Goal: Contribute content: Add original content to the website for others to see

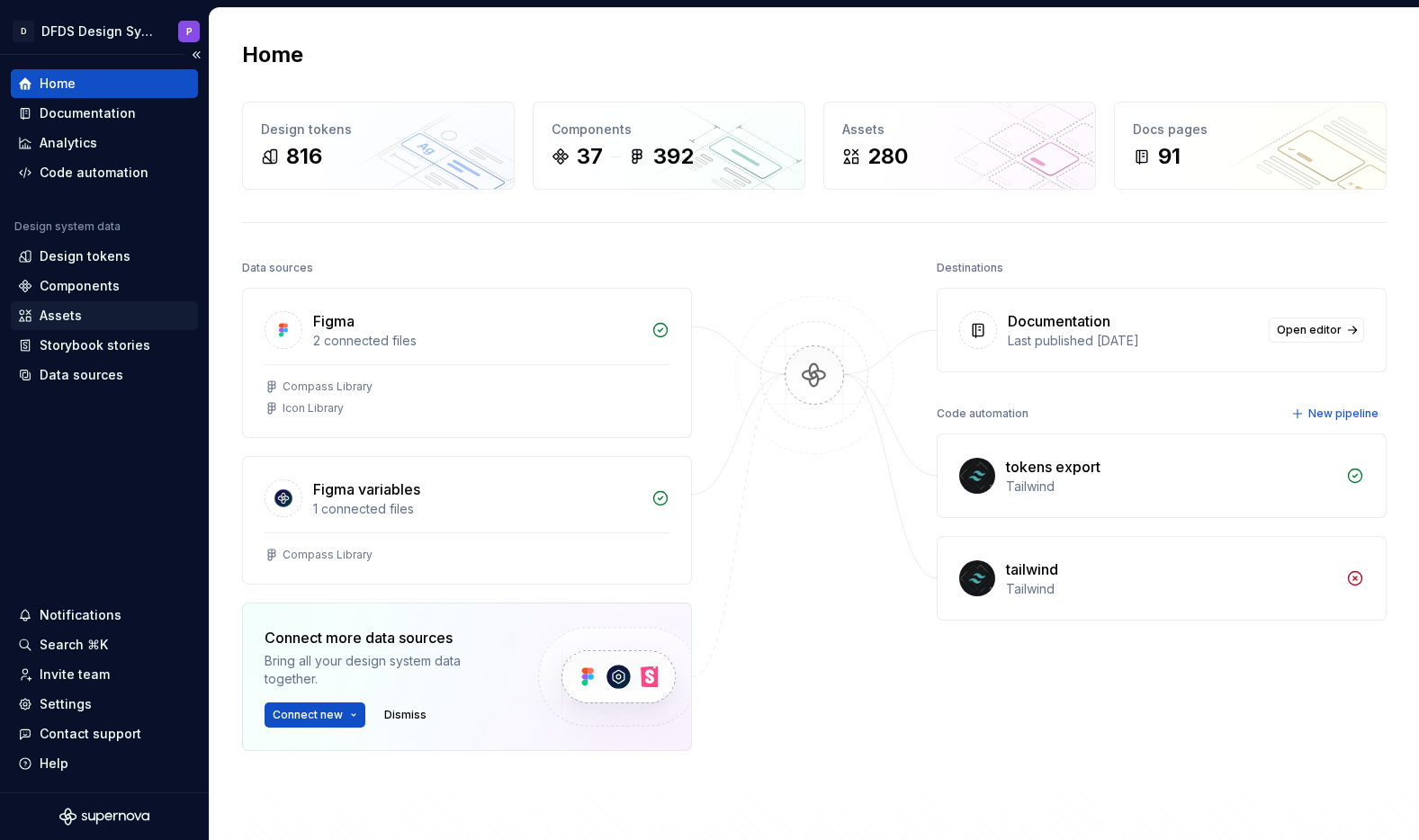
click at [90, 315] on div "Assets" at bounding box center [104, 315] width 173 height 18
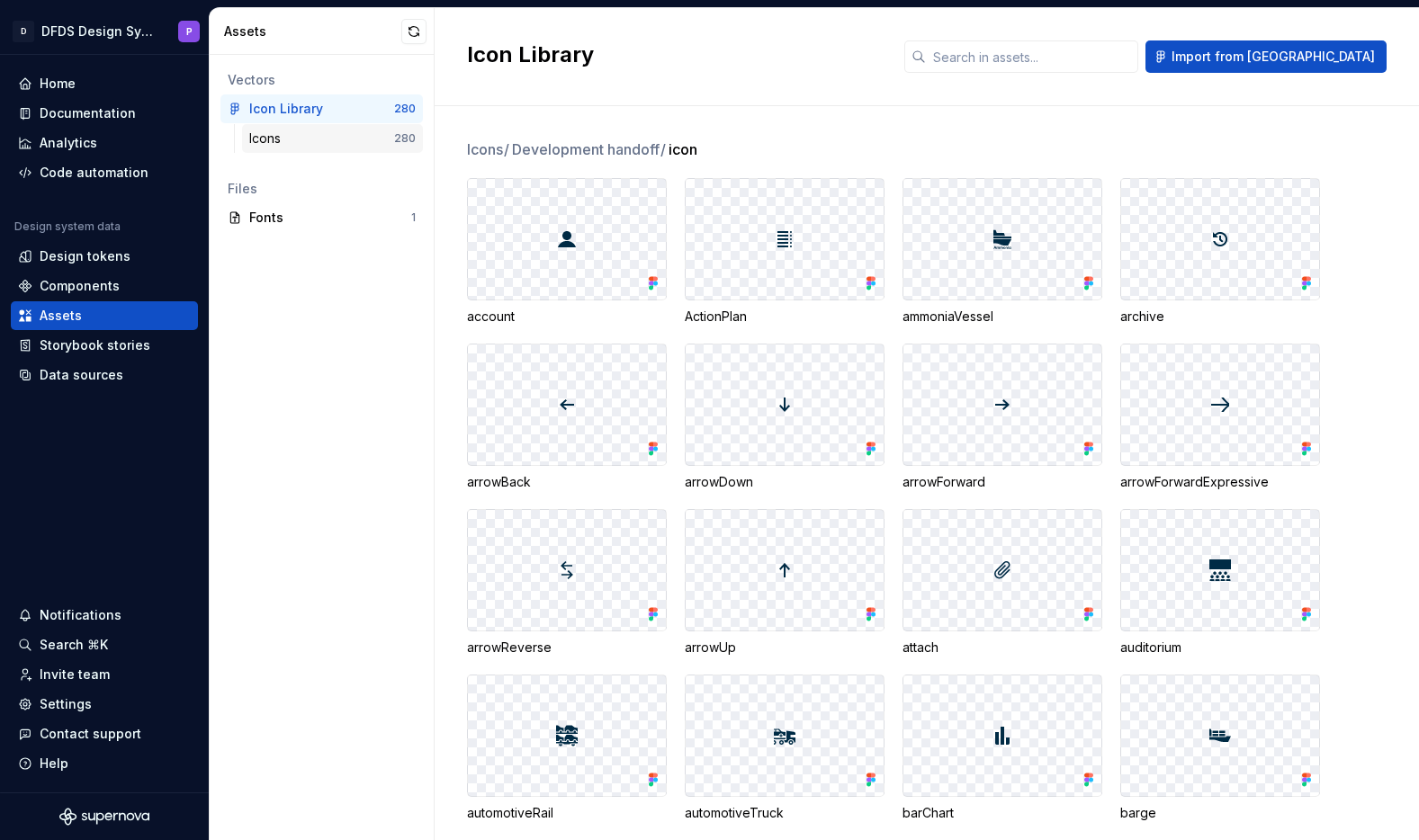
click at [265, 144] on div "Icons" at bounding box center [268, 138] width 39 height 18
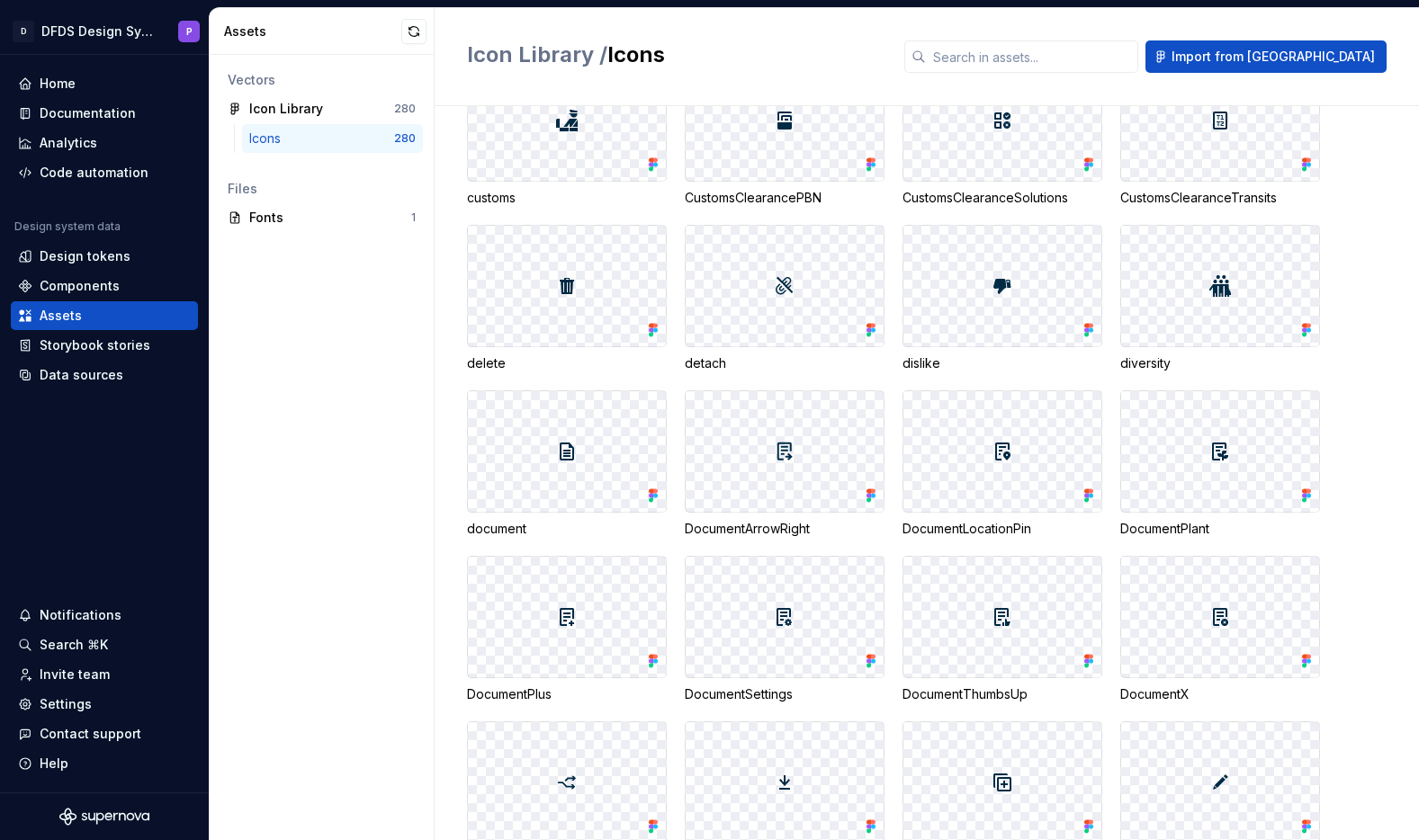
scroll to position [2843, 0]
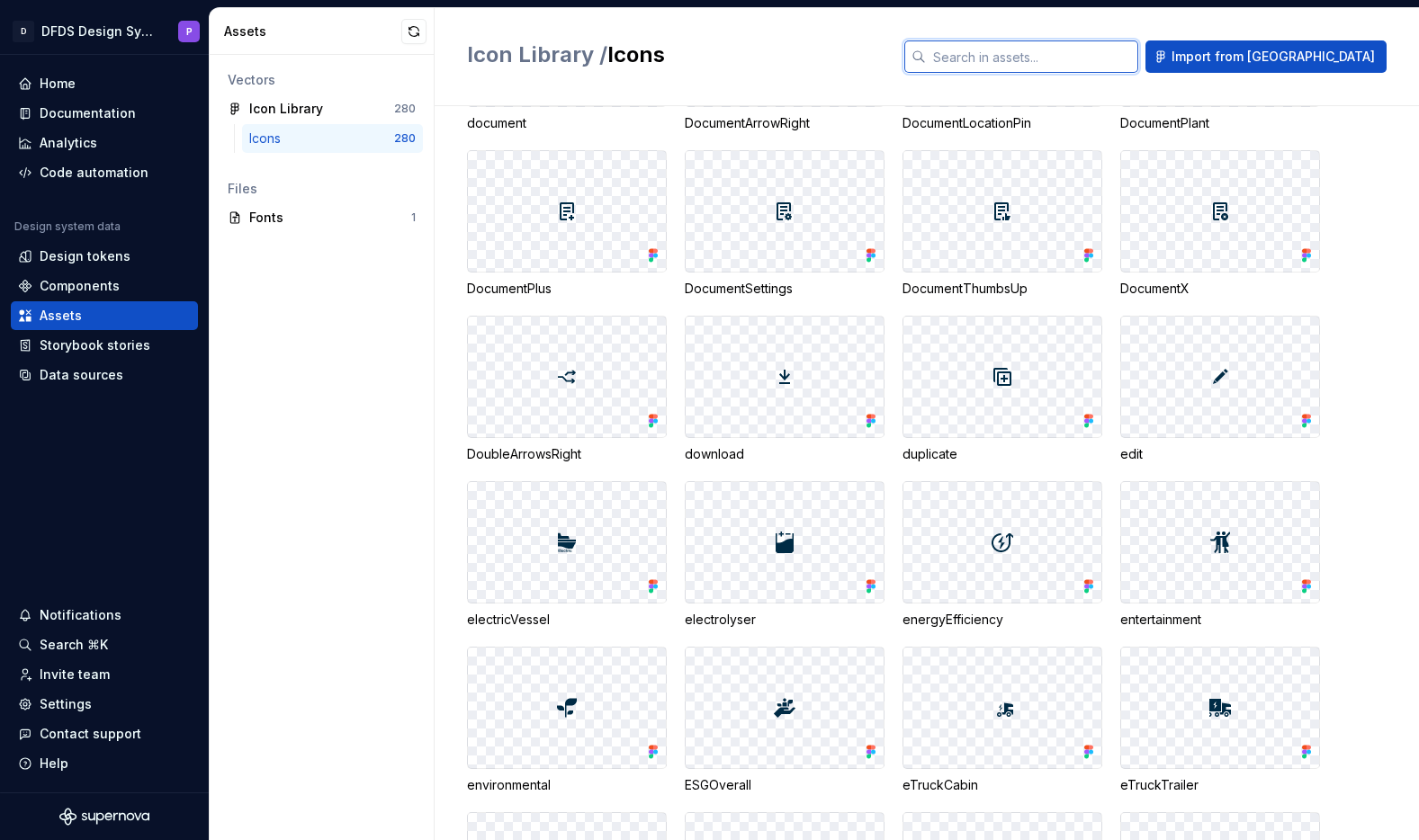
click at [1026, 62] on input "text" at bounding box center [1032, 56] width 213 height 32
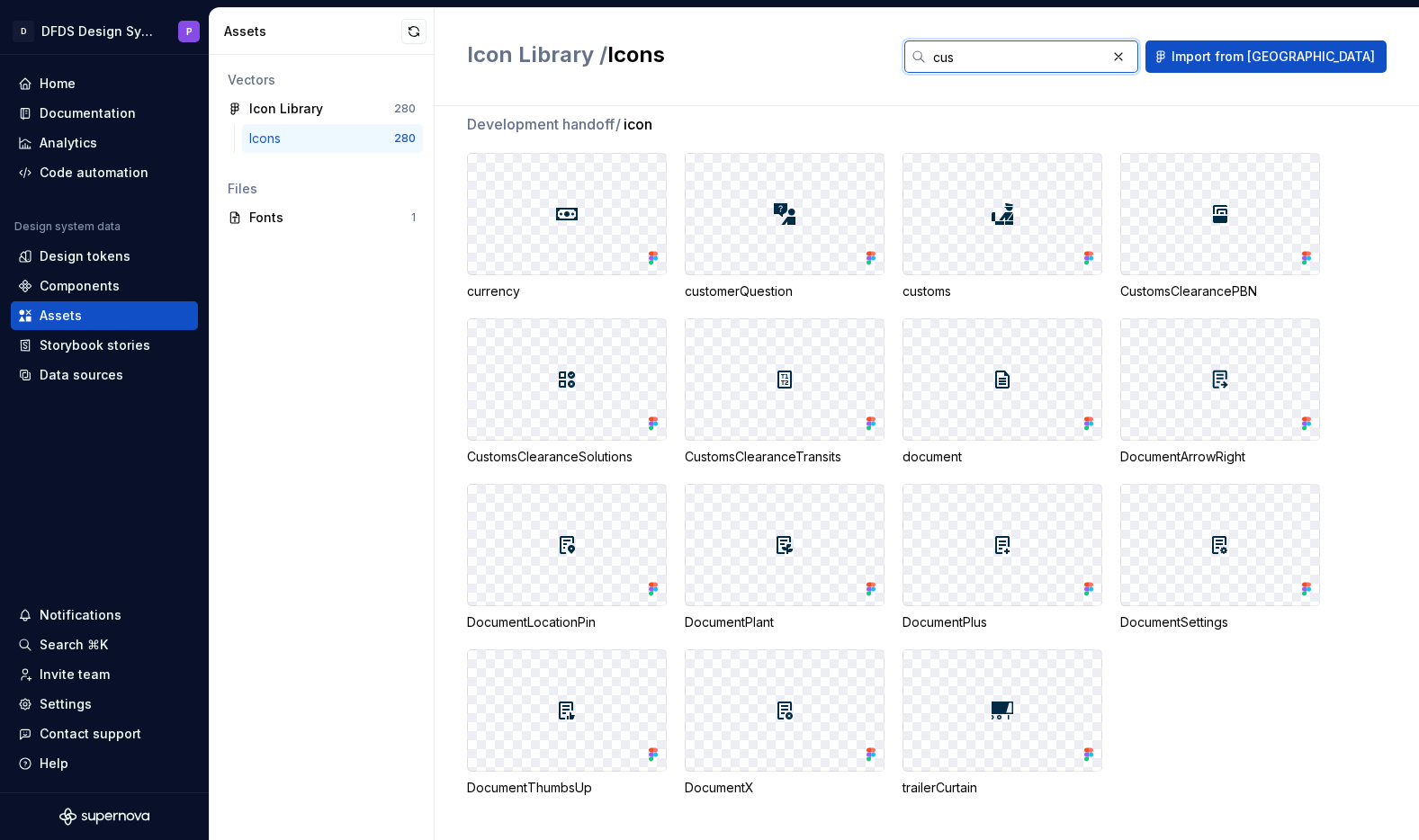
scroll to position [0, 0]
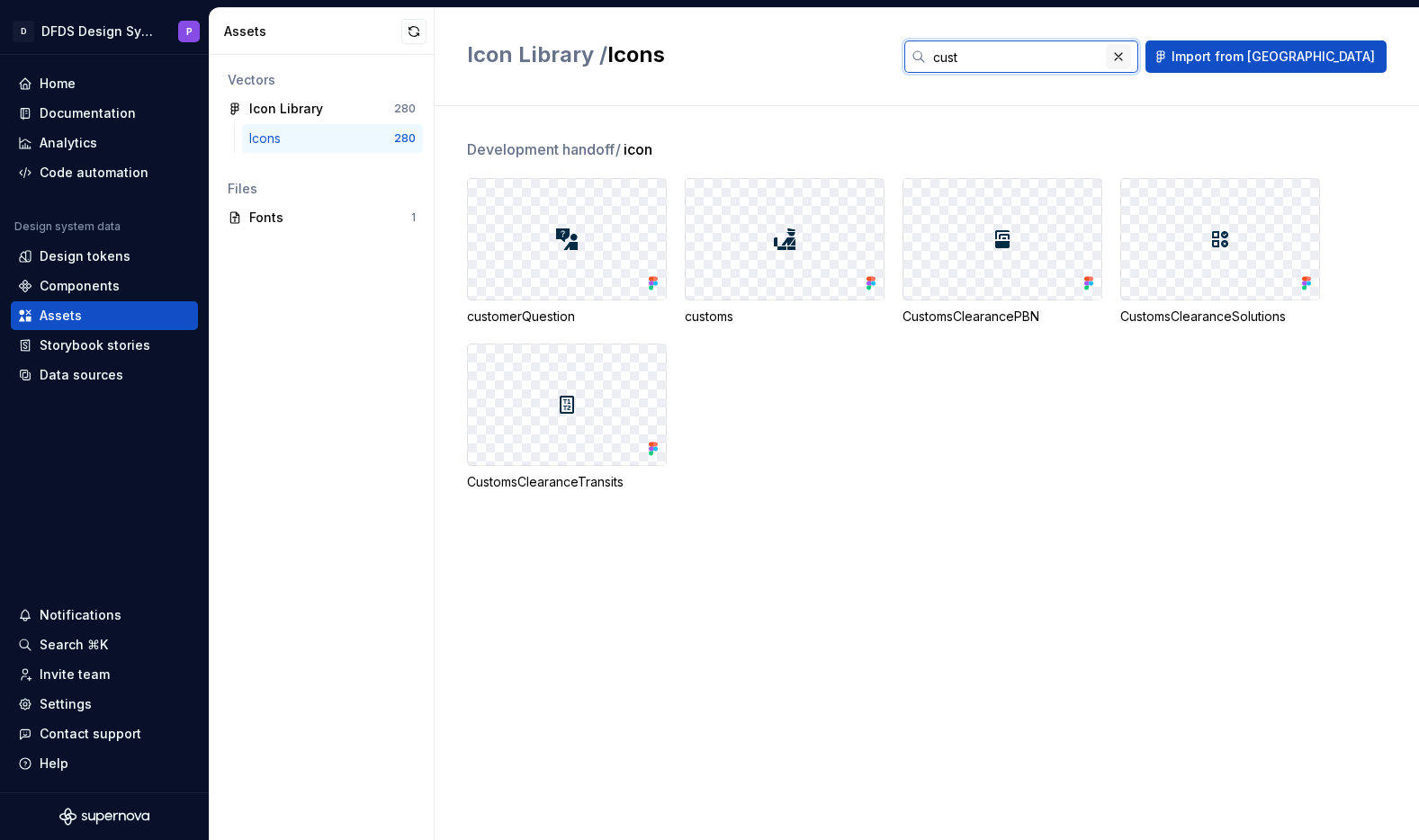
type input "cust"
click at [1131, 56] on button "button" at bounding box center [1119, 56] width 25 height 25
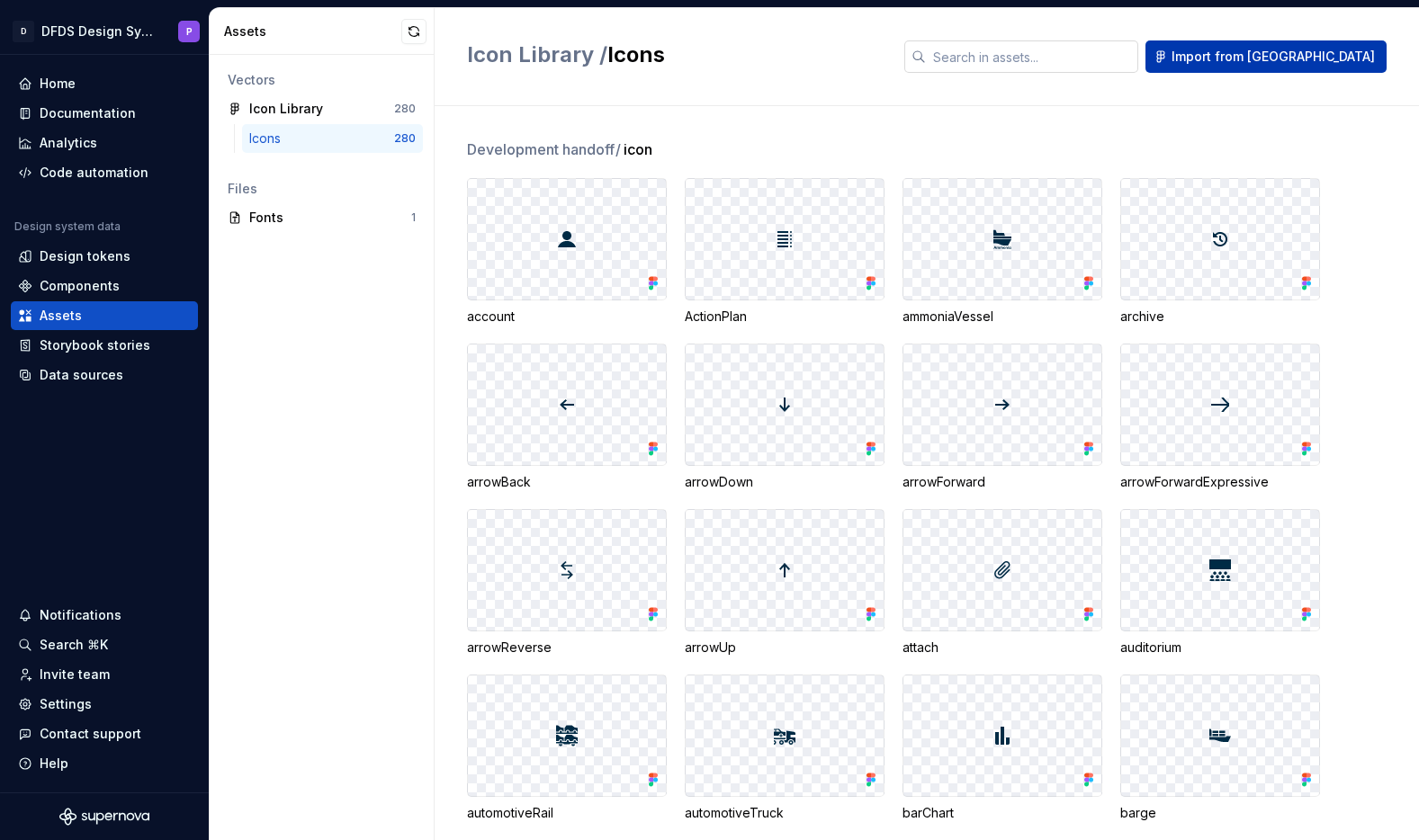
click at [1295, 66] on button "Import from [GEOGRAPHIC_DATA]" at bounding box center [1267, 56] width 241 height 32
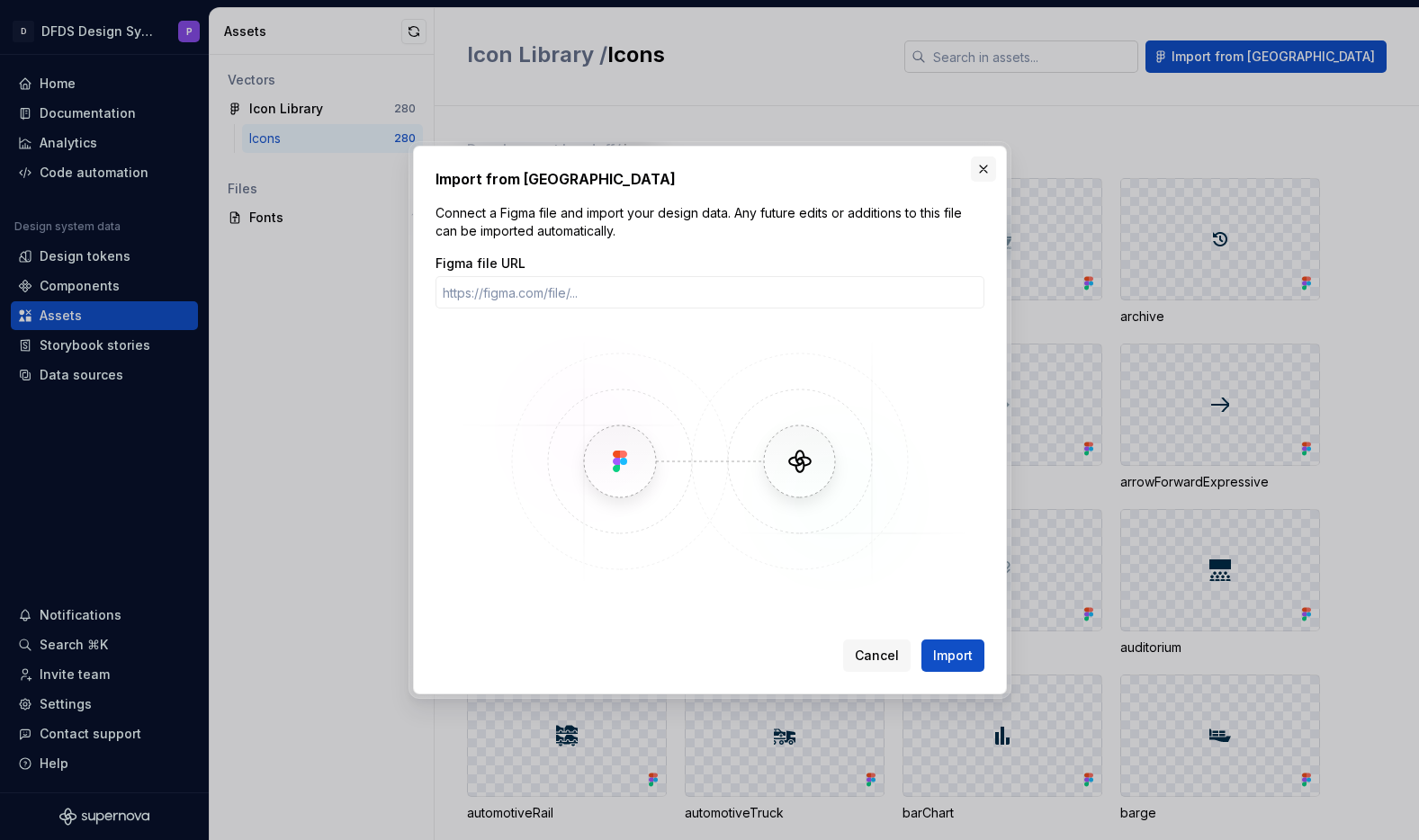
click at [984, 159] on button "button" at bounding box center [983, 168] width 25 height 25
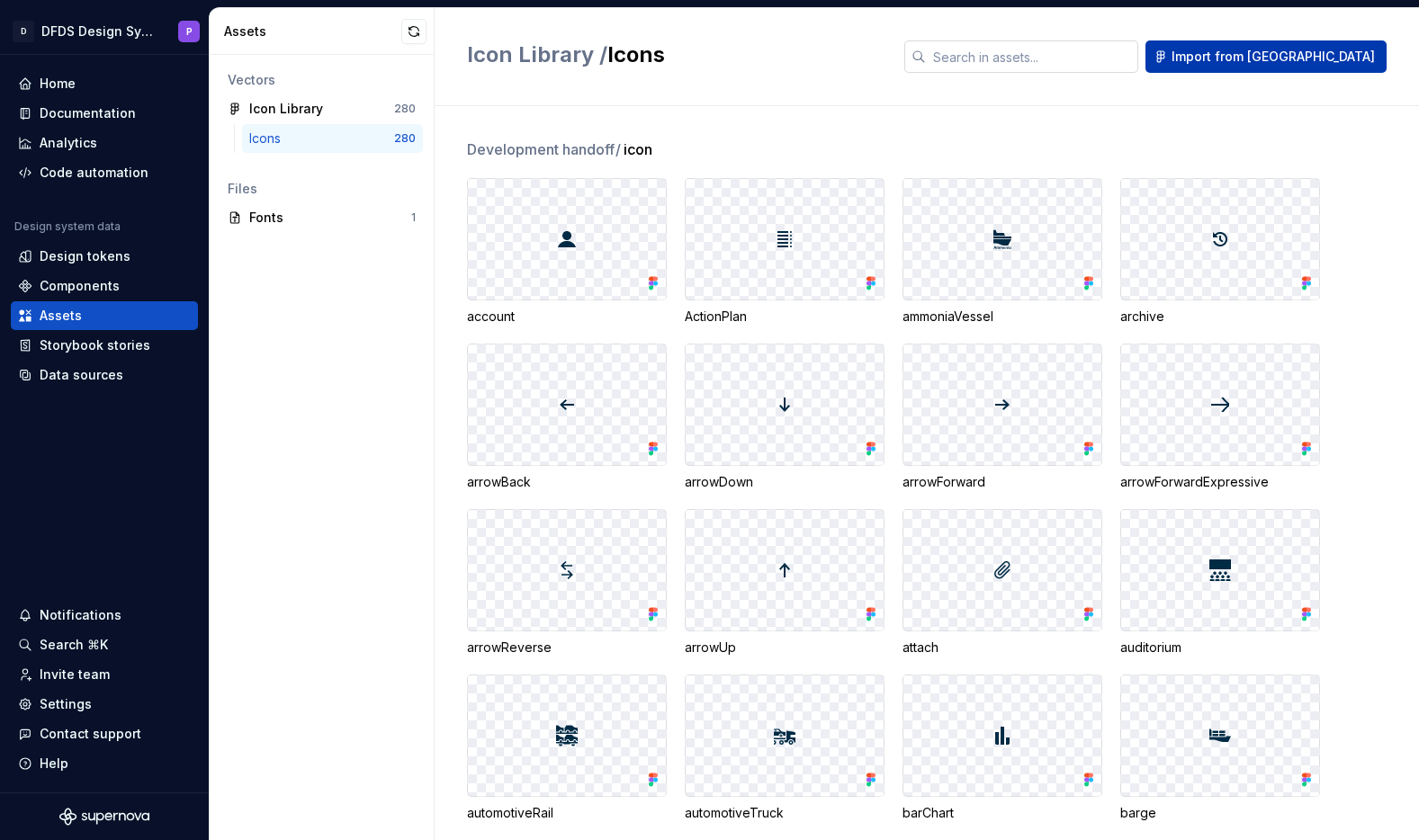
click at [1313, 54] on span "Import from [GEOGRAPHIC_DATA]" at bounding box center [1273, 56] width 203 height 18
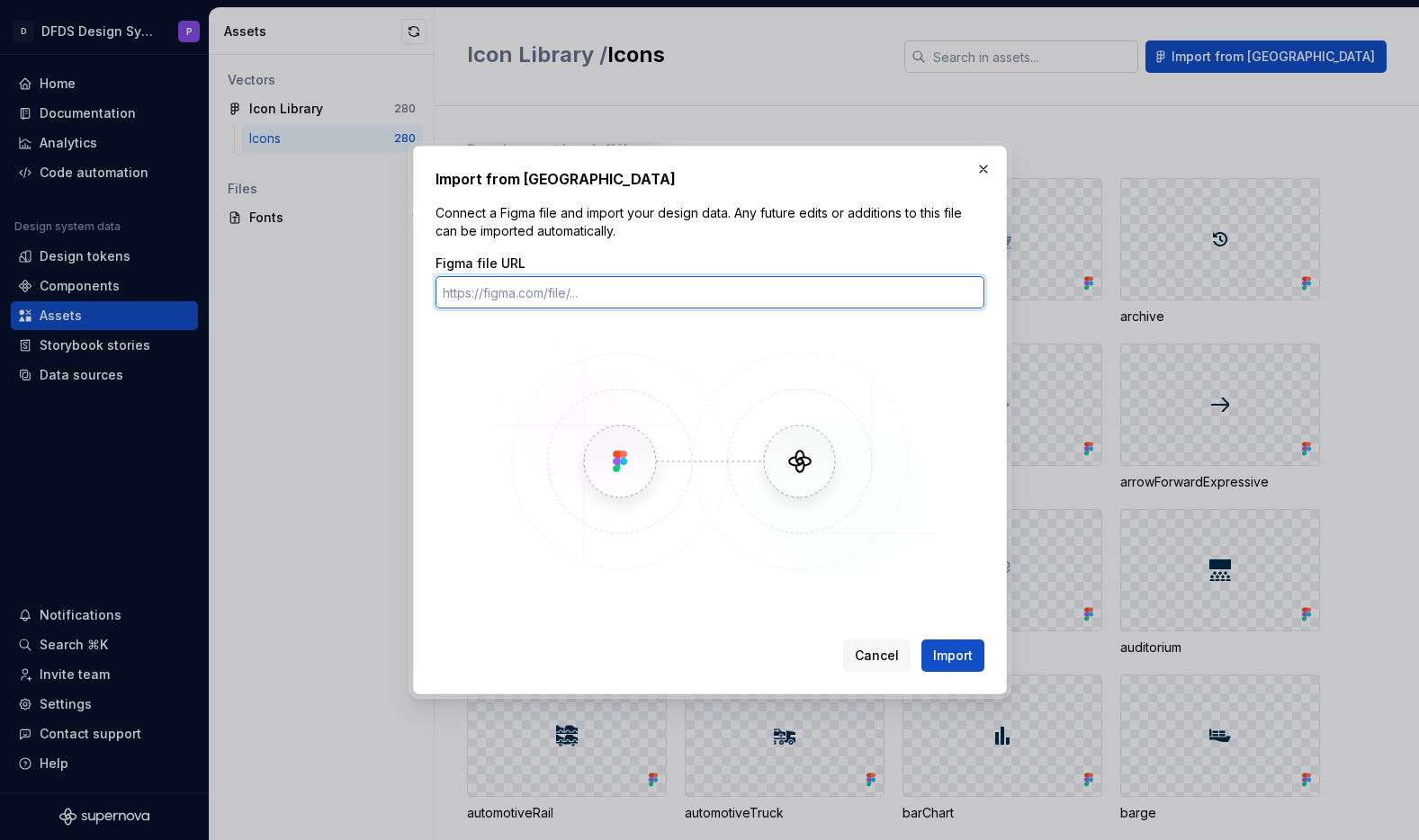
click at [757, 292] on input "Figma file URL" at bounding box center [710, 293] width 549 height 32
paste input "[URL][DOMAIN_NAME]"
type input "[URL][DOMAIN_NAME]"
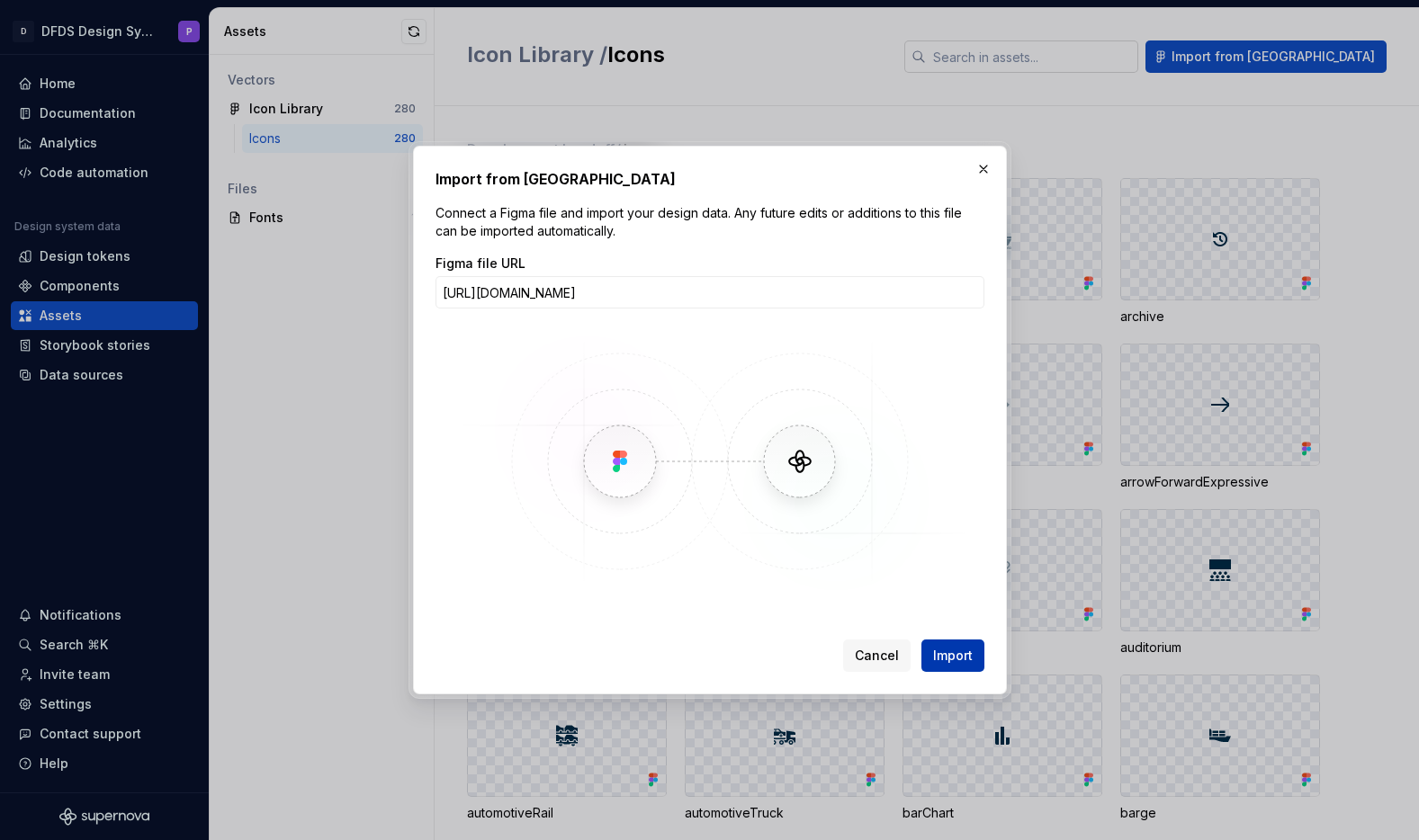
click at [940, 658] on span "Import" at bounding box center [953, 656] width 40 height 18
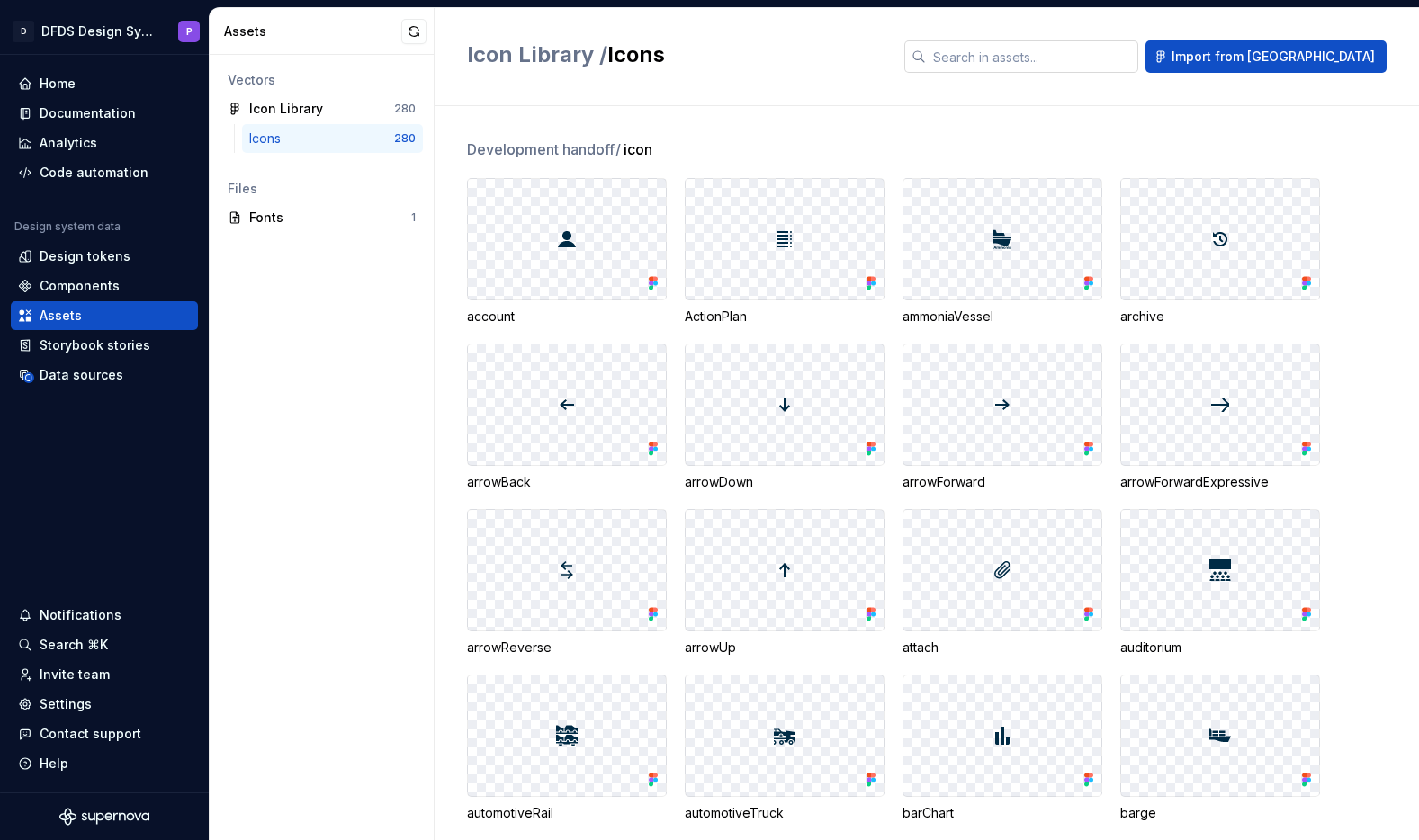
click at [1080, 52] on input "text" at bounding box center [1032, 56] width 213 height 32
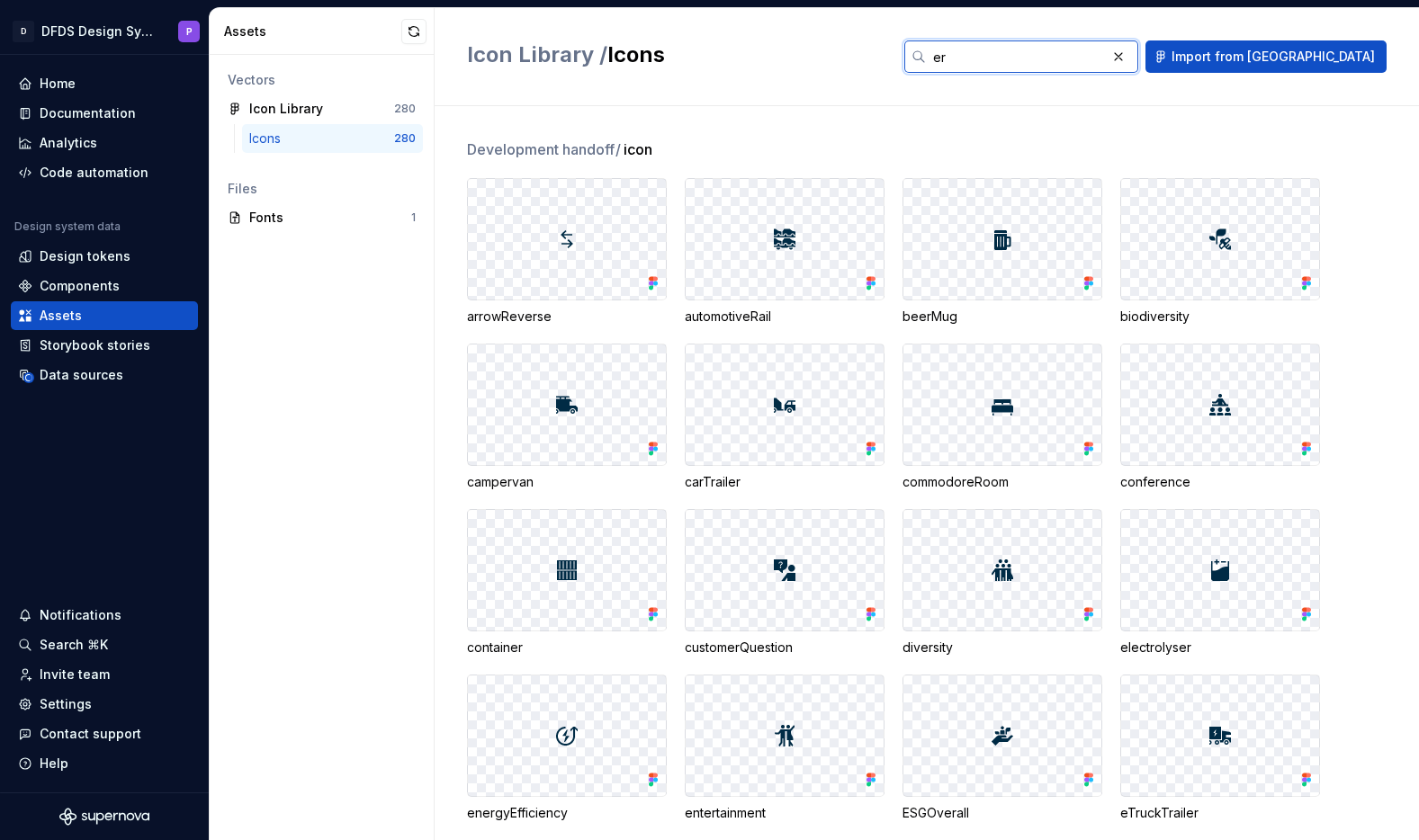
type input "e"
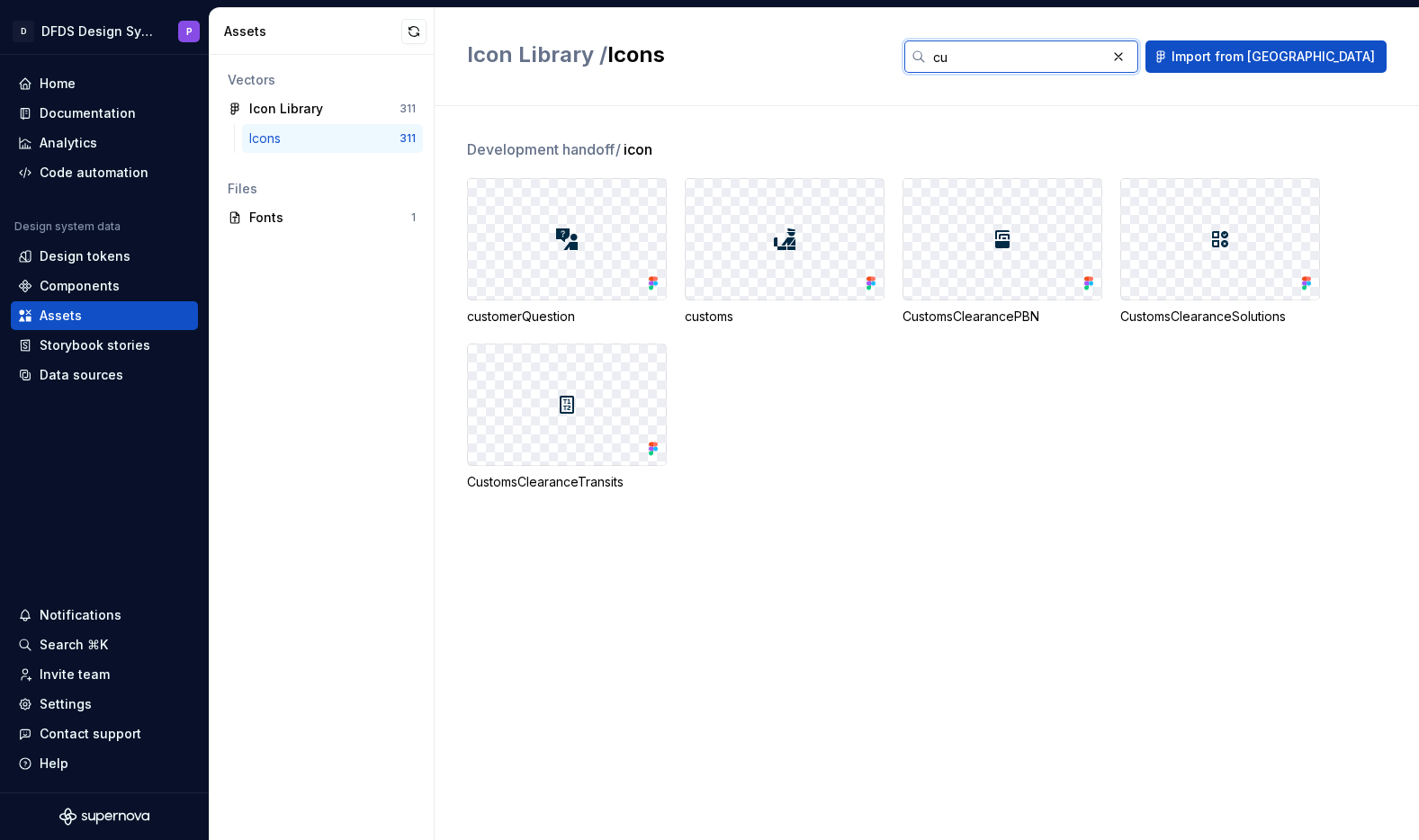
type input "c"
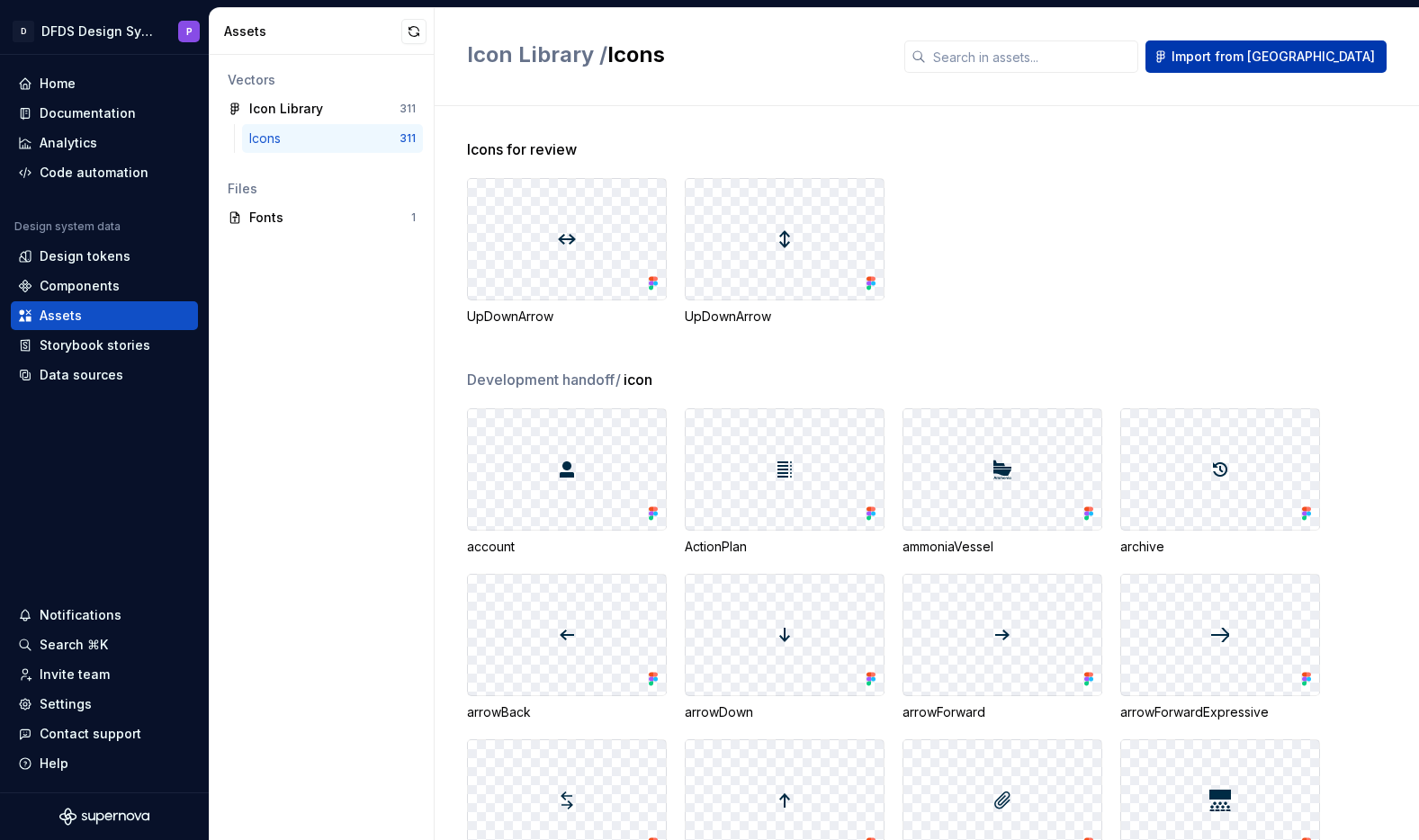
click at [1300, 54] on span "Import from [GEOGRAPHIC_DATA]" at bounding box center [1273, 56] width 203 height 18
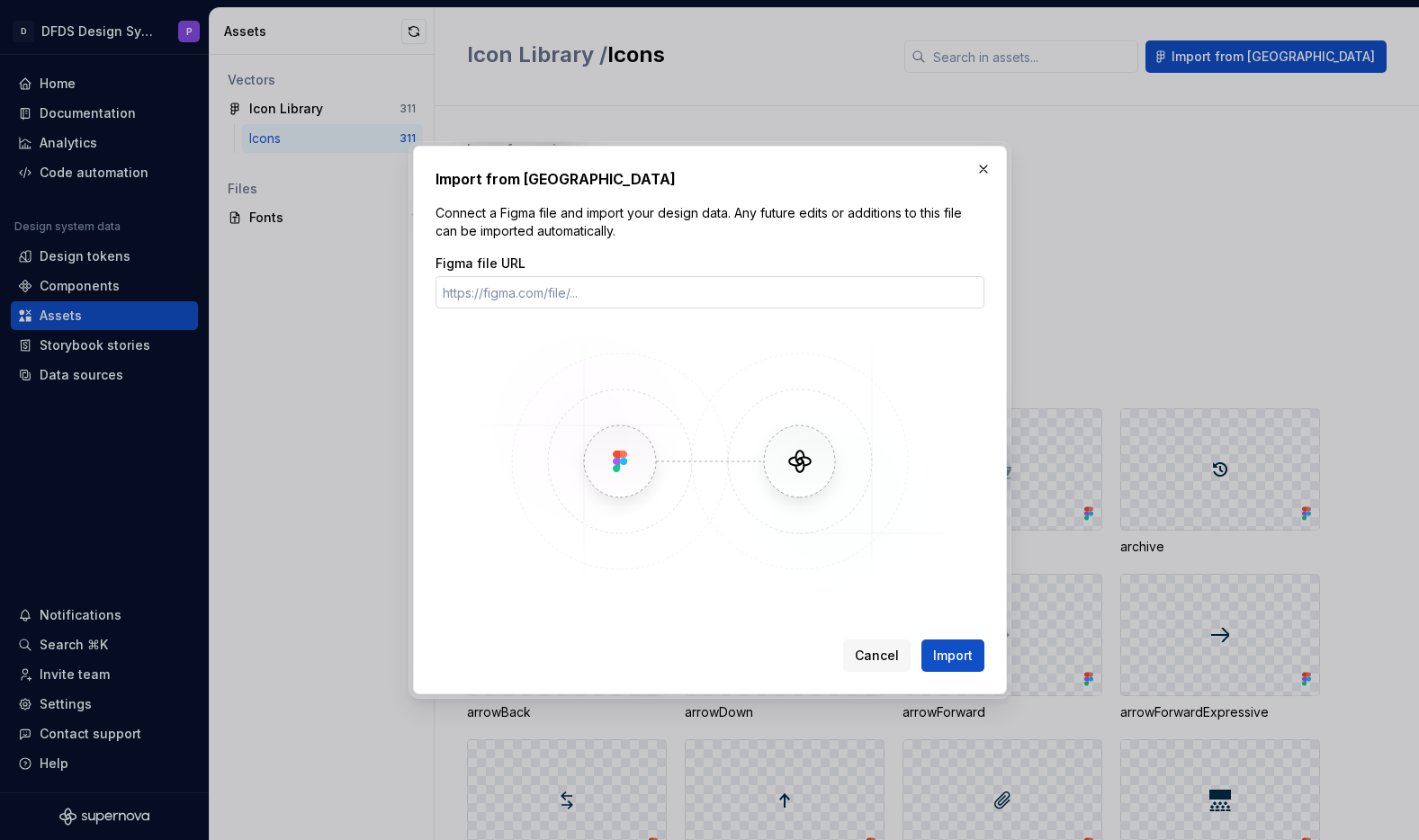
click at [676, 300] on input "Figma file URL" at bounding box center [710, 293] width 549 height 32
type input "[URL][DOMAIN_NAME]"
click at [955, 660] on span "Import" at bounding box center [953, 656] width 40 height 18
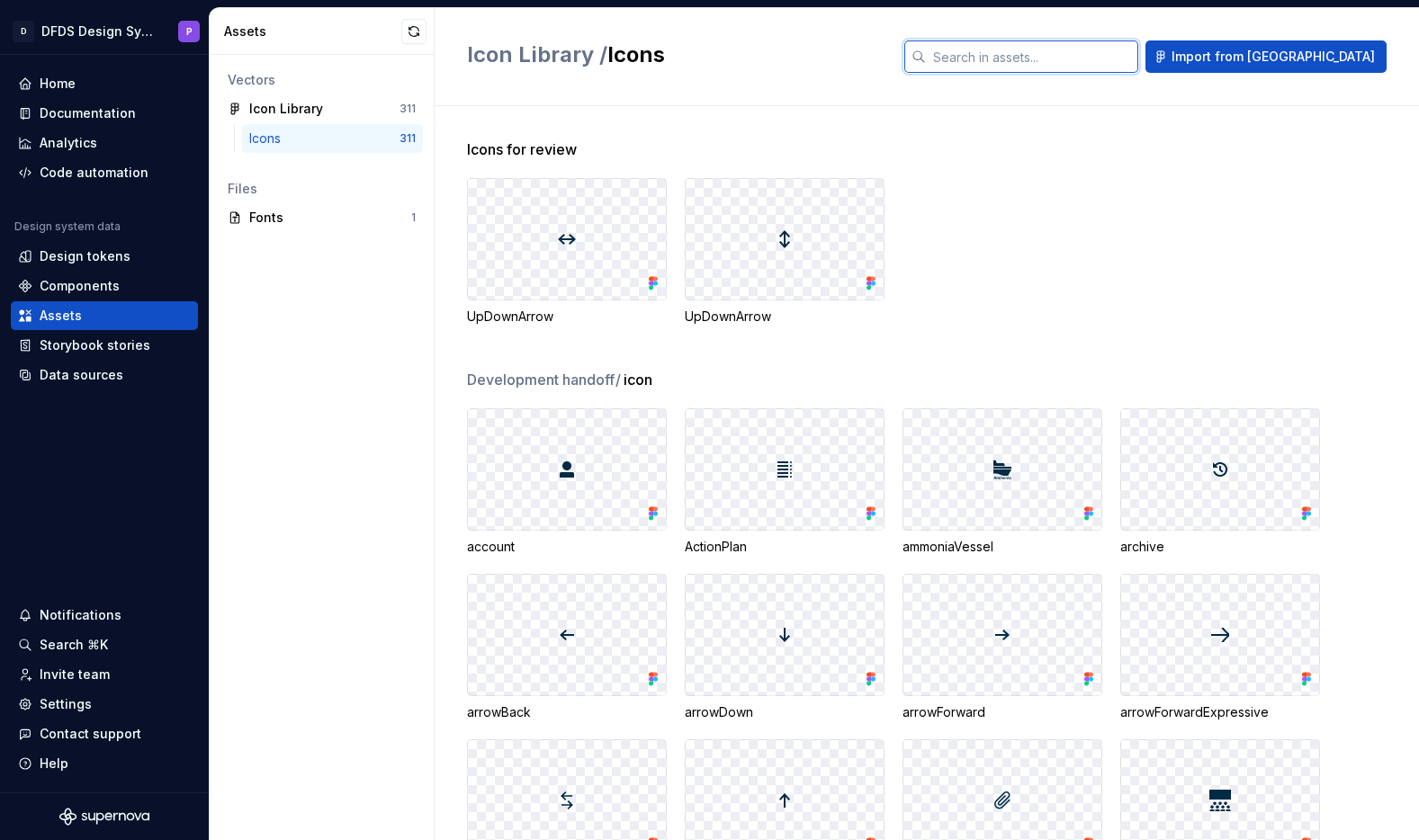
click at [1090, 69] on input "text" at bounding box center [1032, 56] width 213 height 32
click at [1289, 51] on span "Import from [GEOGRAPHIC_DATA]" at bounding box center [1273, 56] width 203 height 18
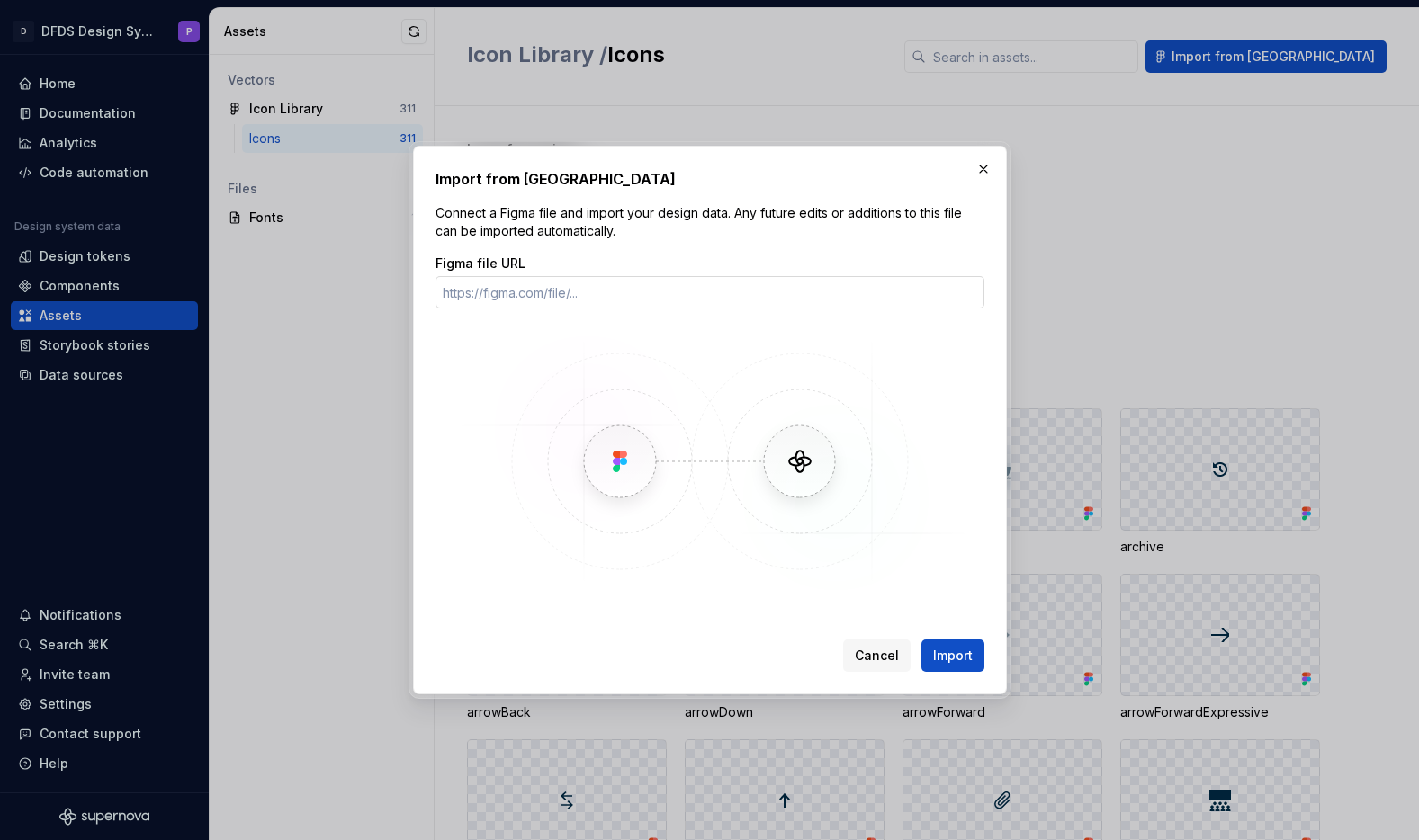
click at [720, 284] on input "Figma file URL" at bounding box center [710, 293] width 549 height 32
type input "[URL][DOMAIN_NAME]"
click at [956, 662] on span "Import" at bounding box center [953, 656] width 40 height 18
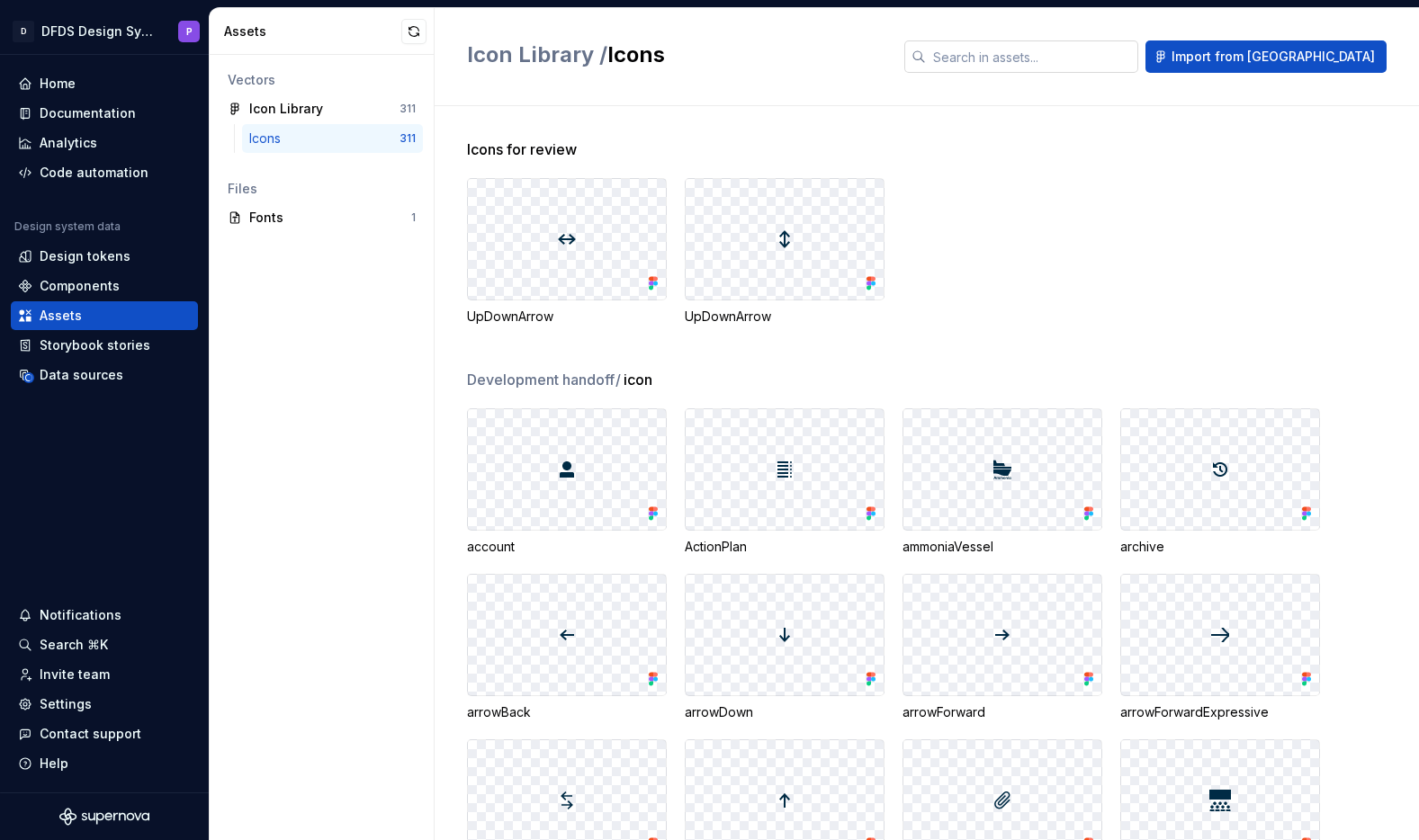
click at [1044, 58] on input "text" at bounding box center [1032, 56] width 213 height 32
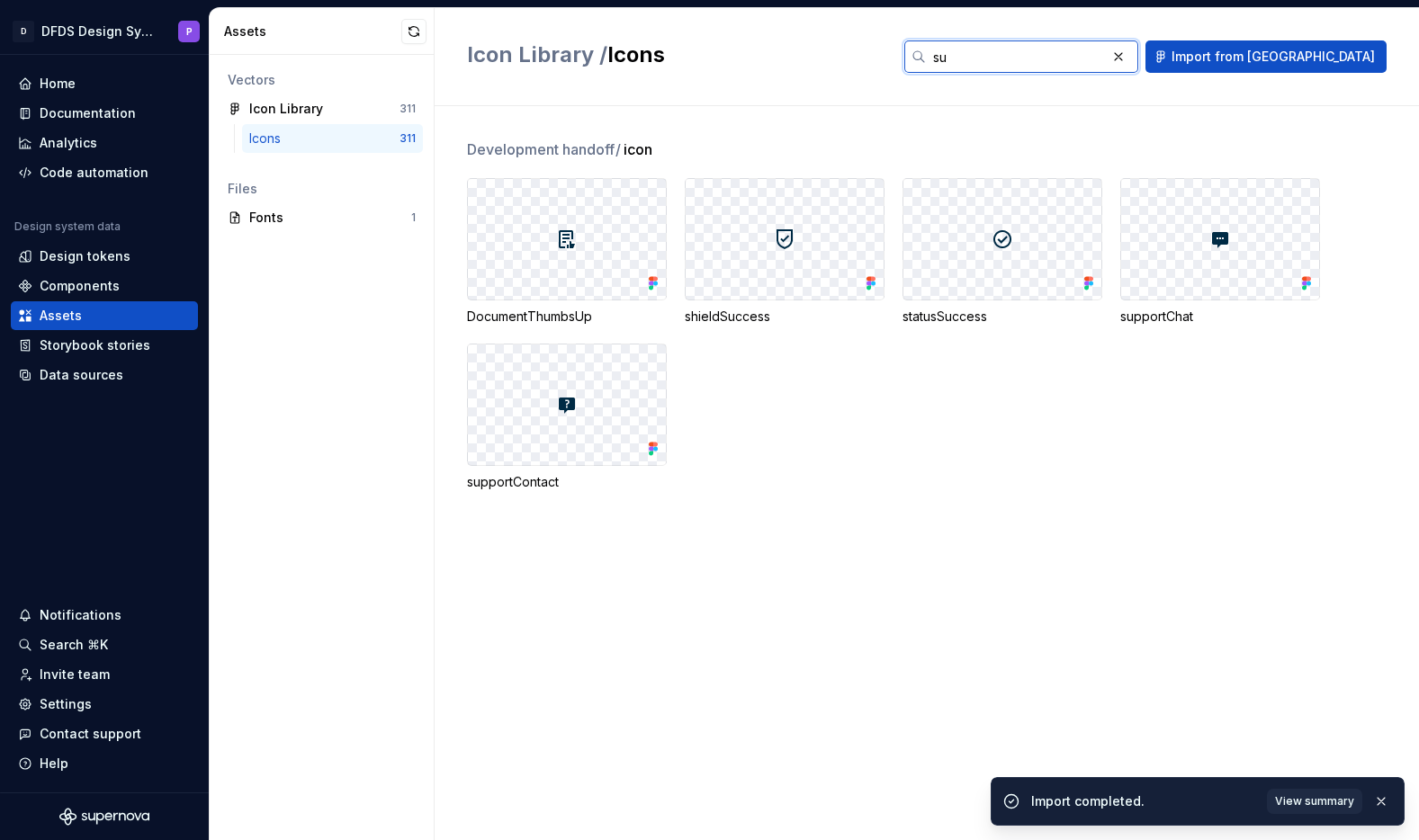
type input "s"
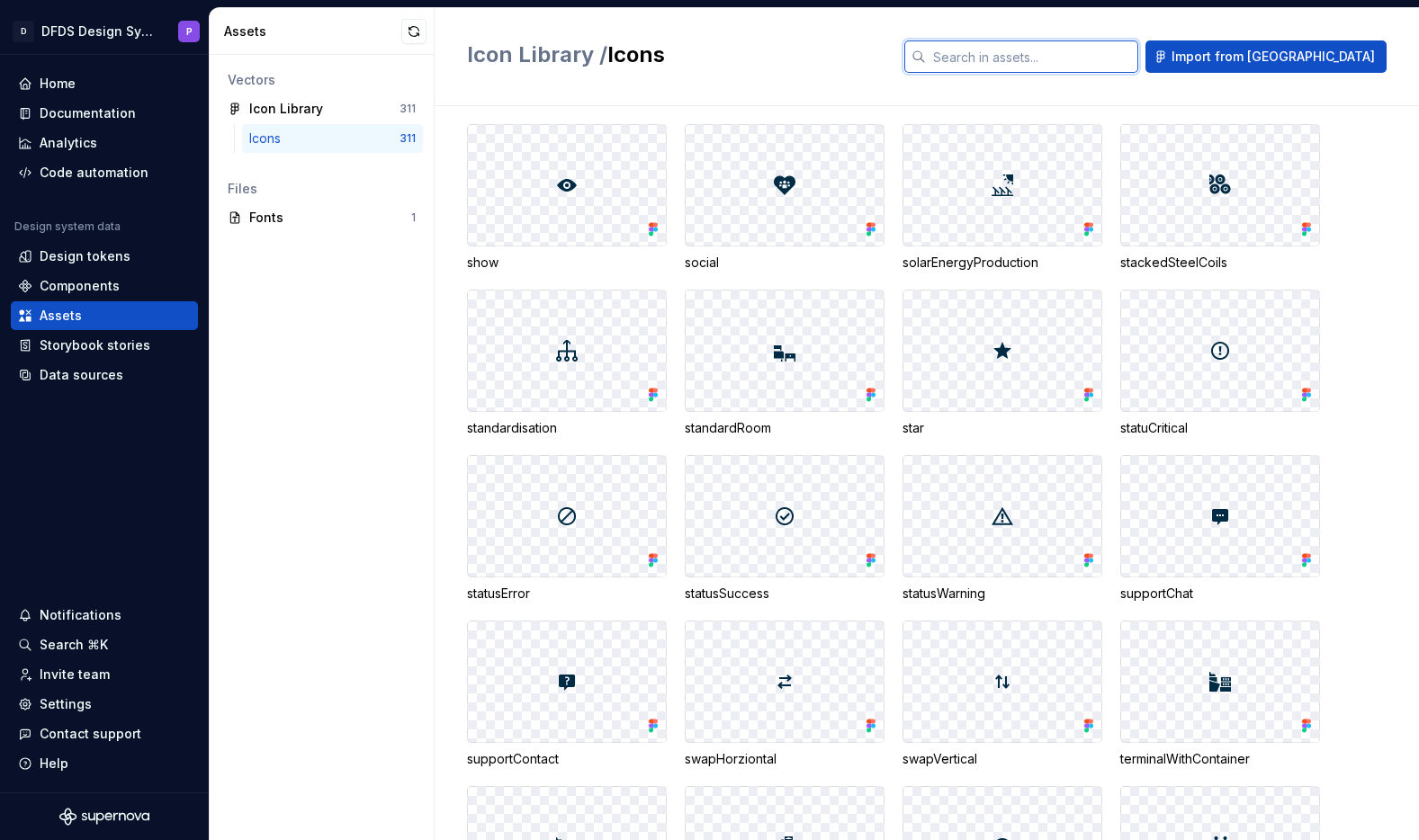
scroll to position [8413, 0]
